Goal: Information Seeking & Learning: Check status

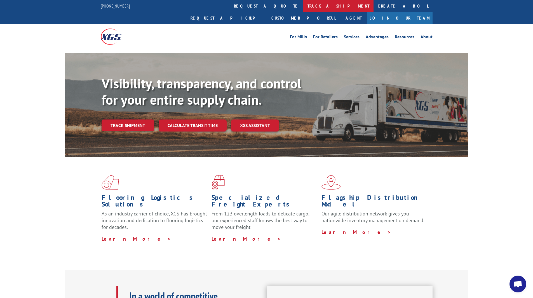
click at [303, 8] on link "track a shipment" at bounding box center [338, 6] width 70 height 12
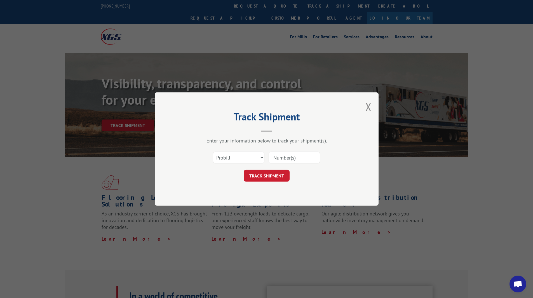
click at [284, 154] on input at bounding box center [293, 158] width 51 height 12
paste input "17587224"
type input "17587224"
click at [277, 175] on button "TRACK SHIPMENT" at bounding box center [267, 176] width 46 height 12
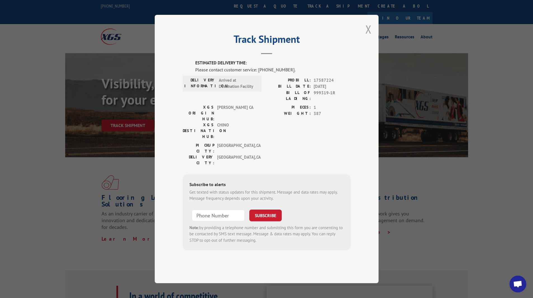
click at [367, 37] on button "Close modal" at bounding box center [368, 29] width 6 height 15
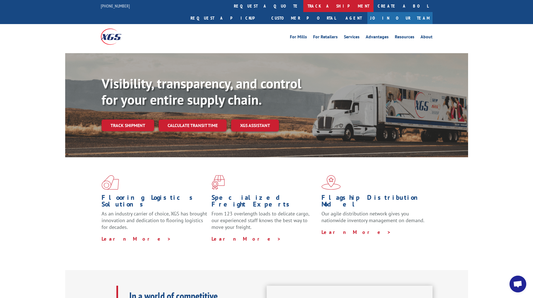
click at [303, 8] on link "track a shipment" at bounding box center [338, 6] width 70 height 12
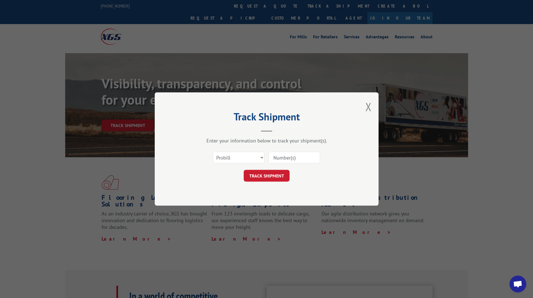
click at [296, 162] on input at bounding box center [293, 158] width 51 height 12
paste input "17587232"
type input "17587232"
click at [271, 174] on button "TRACK SHIPMENT" at bounding box center [267, 176] width 46 height 12
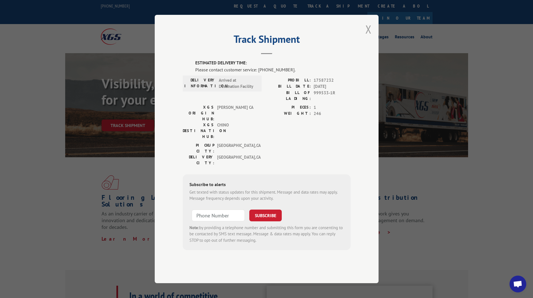
click at [369, 37] on button "Close modal" at bounding box center [368, 29] width 6 height 15
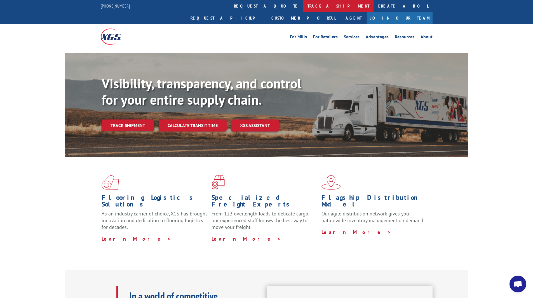
click at [303, 8] on link "track a shipment" at bounding box center [338, 6] width 70 height 12
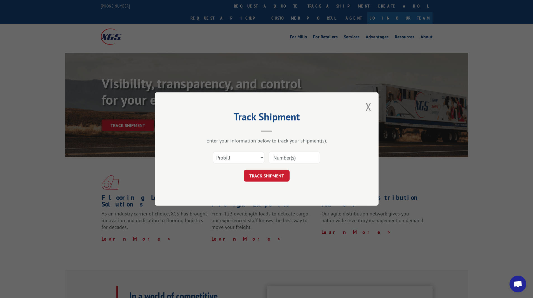
click at [294, 160] on input at bounding box center [293, 158] width 51 height 12
paste input "14199323"
type input "14199323"
click at [272, 173] on button "TRACK SHIPMENT" at bounding box center [267, 176] width 46 height 12
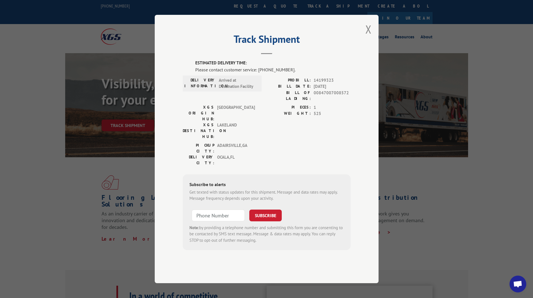
click at [373, 44] on div "Track Shipment ESTIMATED DELIVERY TIME: Please contact customer service: [PHONE…" at bounding box center [267, 149] width 224 height 268
click at [369, 37] on button "Close modal" at bounding box center [368, 29] width 6 height 15
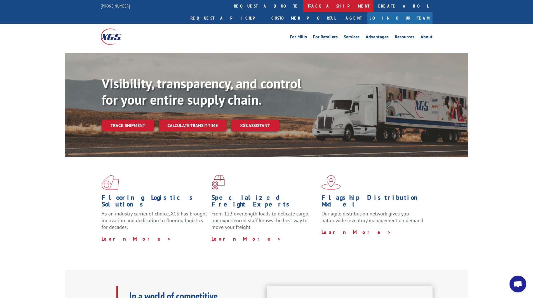
click at [303, 9] on link "track a shipment" at bounding box center [338, 6] width 70 height 12
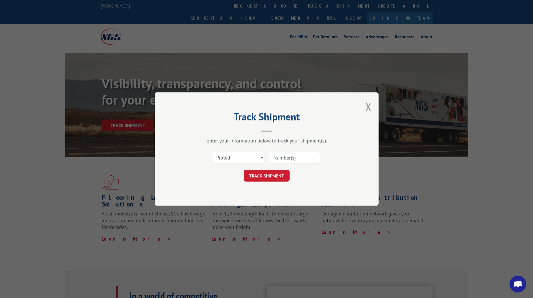
click at [285, 154] on input at bounding box center [293, 158] width 51 height 12
paste input "14199323"
type input "14199323"
click at [268, 174] on button "TRACK SHIPMENT" at bounding box center [267, 176] width 46 height 12
